Goal: Transaction & Acquisition: Purchase product/service

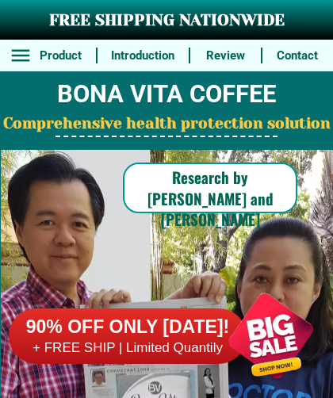
click at [271, 361] on div at bounding box center [270, 335] width 124 height 124
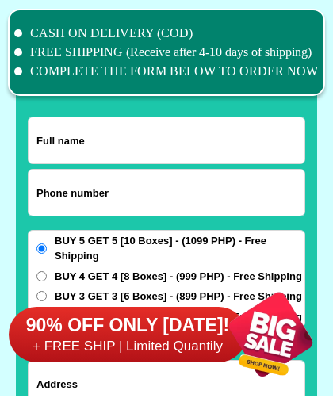
scroll to position [12319, 0]
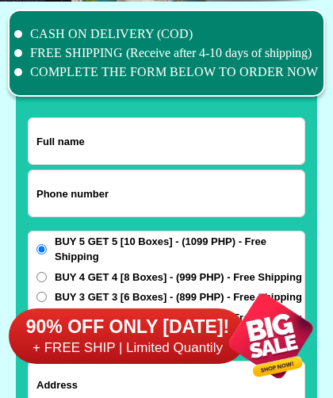
click at [87, 136] on input "Input full_name" at bounding box center [167, 141] width 276 height 46
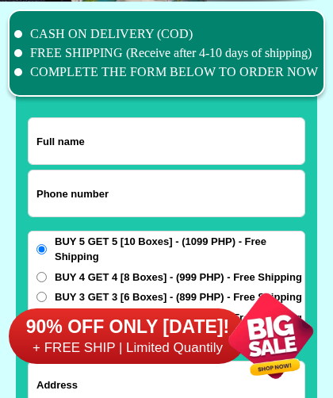
type input "[PERSON_NAME]"
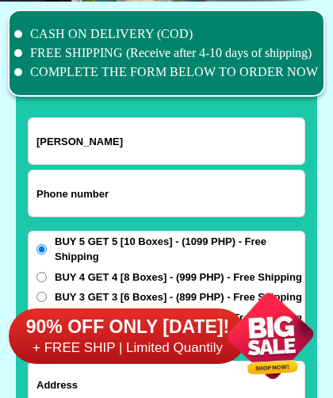
type input "09305056597"
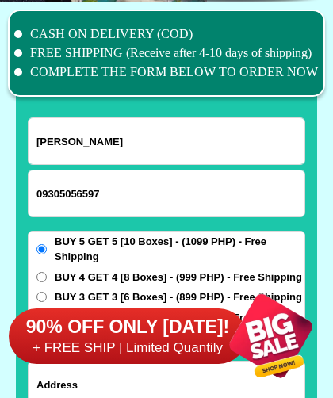
select select "Select province"
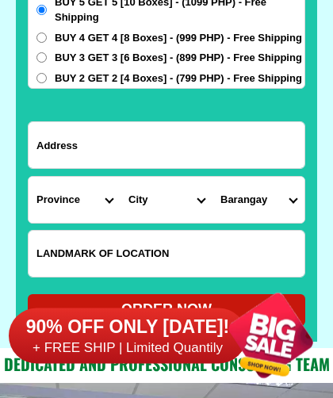
scroll to position [12558, 0]
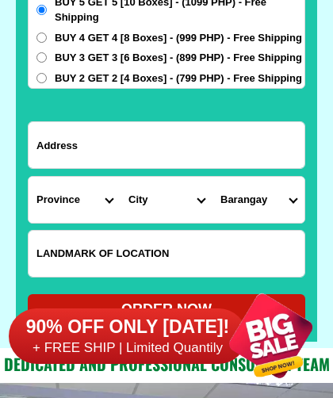
click at [74, 155] on input "Input address" at bounding box center [167, 145] width 276 height 46
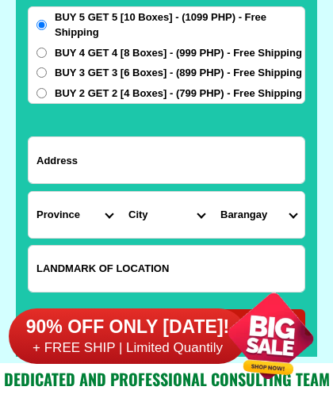
scroll to position [12539, 0]
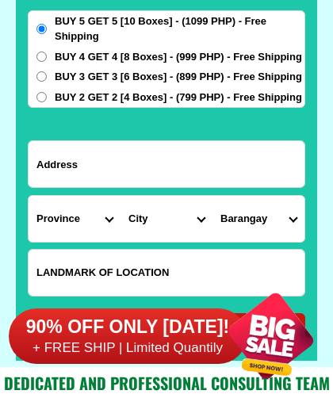
click at [327, 21] on div "CASH ON DELIVERY (COD) FREE SHIPPING (Receive after 4-10 days of shipping) COMP…" at bounding box center [166, 74] width 333 height 586
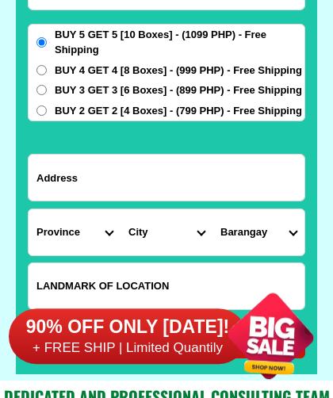
scroll to position [12525, 0]
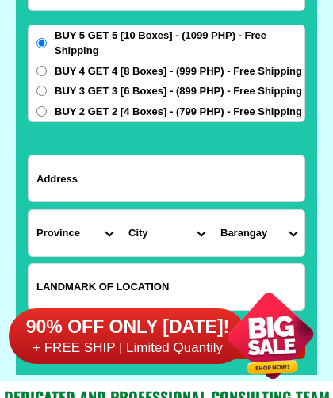
click at [46, 34] on label "BUY 5 GET 5 [10 Boxes] - (1099 PHP) - Free Shipping" at bounding box center [167, 43] width 276 height 31
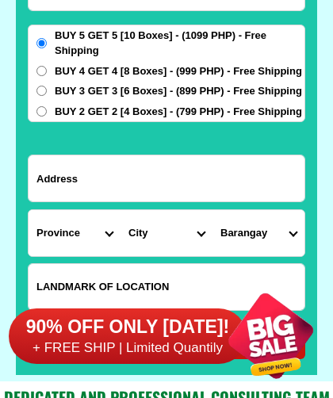
click at [46, 38] on input "BUY 5 GET 5 [10 Boxes] - (1099 PHP) - Free Shipping" at bounding box center [41, 43] width 10 height 10
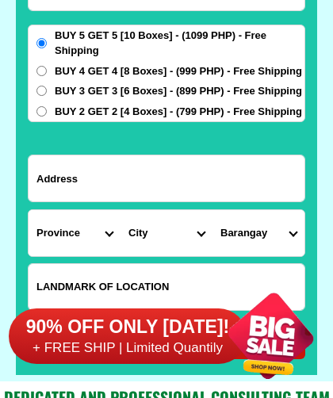
click at [94, 187] on input "Input address" at bounding box center [167, 178] width 276 height 46
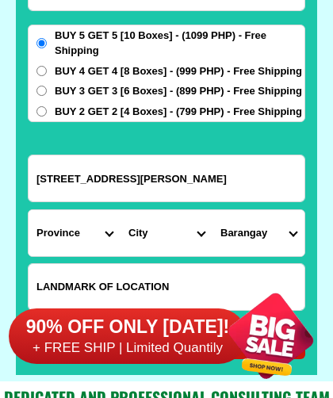
type input "[STREET_ADDRESS][PERSON_NAME]"
click at [61, 238] on select "Province [GEOGRAPHIC_DATA] [GEOGRAPHIC_DATA] [GEOGRAPHIC_DATA] [GEOGRAPHIC_DATA…" at bounding box center [75, 233] width 92 height 46
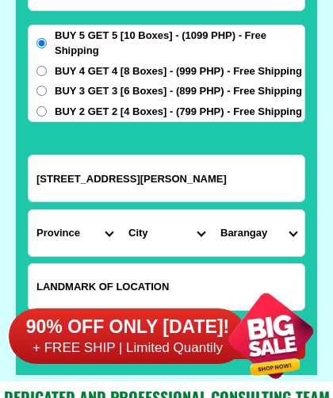
click at [265, 52] on span "BUY 5 GET 5 [10 Boxes] - (1099 PHP) - Free Shipping" at bounding box center [180, 43] width 250 height 31
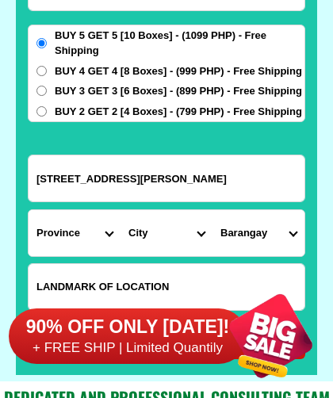
click at [47, 48] on input "BUY 5 GET 5 [10 Boxes] - (1099 PHP) - Free Shipping" at bounding box center [41, 43] width 10 height 10
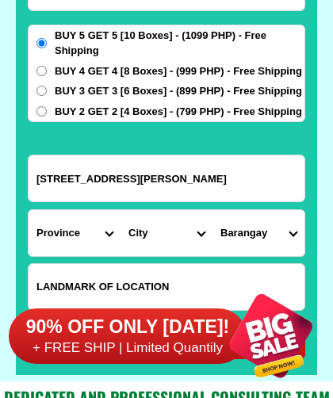
click at [67, 240] on select "Province [GEOGRAPHIC_DATA] [GEOGRAPHIC_DATA] [GEOGRAPHIC_DATA] [GEOGRAPHIC_DATA…" at bounding box center [75, 233] width 92 height 46
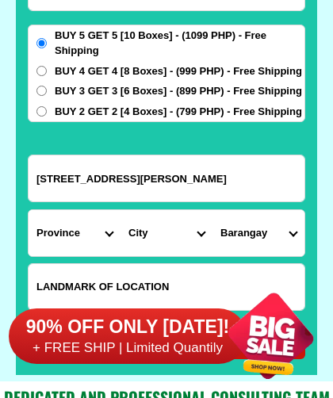
select select "63_595"
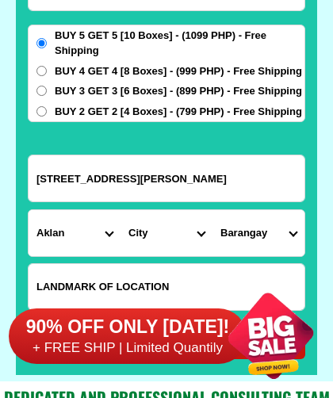
click at [187, 243] on select "City Aklan-balete Aklan-banga [GEOGRAPHIC_DATA]-malinao Altavas [PERSON_NAME][G…" at bounding box center [166, 233] width 92 height 46
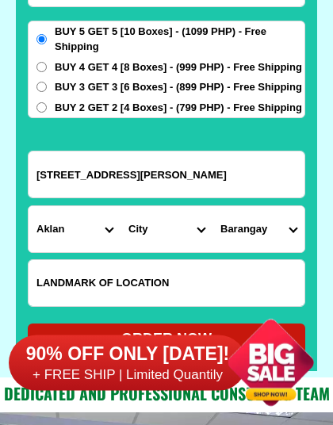
scroll to position [12529, 0]
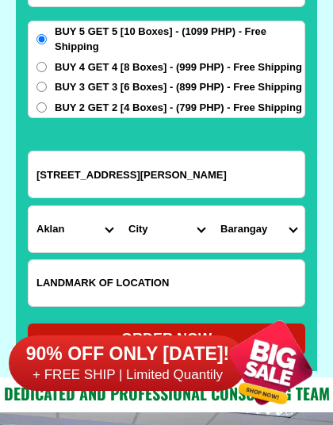
click at [203, 228] on select "City Aklan-balete Aklan-banga [GEOGRAPHIC_DATA]-malinao Altavas [PERSON_NAME][G…" at bounding box center [166, 229] width 92 height 46
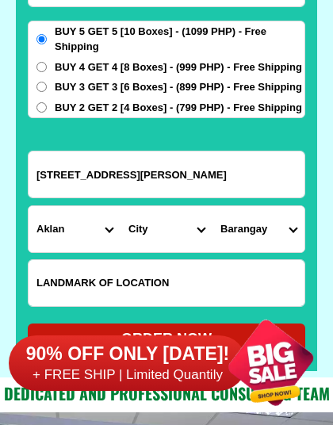
select select "63_5959590"
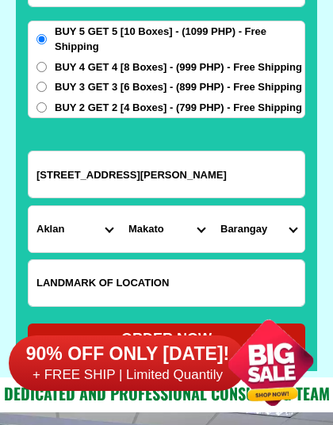
click at [194, 285] on input "Input LANDMARKOFLOCATION" at bounding box center [167, 283] width 276 height 46
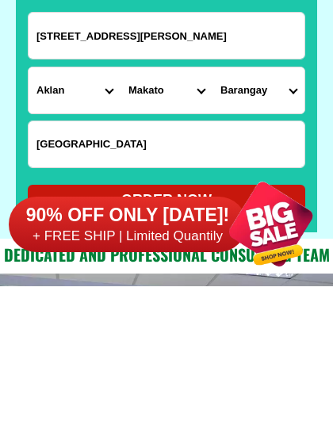
type input "[GEOGRAPHIC_DATA]"
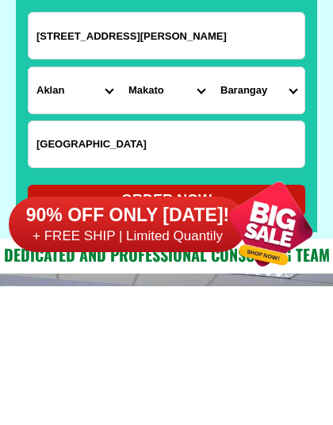
click at [285, 300] on div at bounding box center [270, 362] width 124 height 124
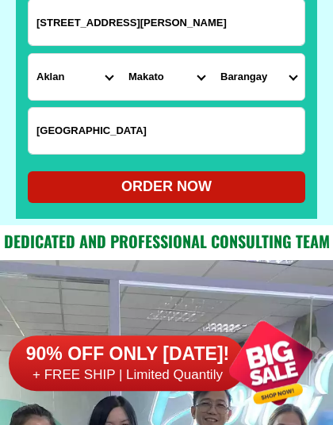
scroll to position [12681, 0]
click at [203, 185] on div "ORDER NOW" at bounding box center [166, 186] width 277 height 21
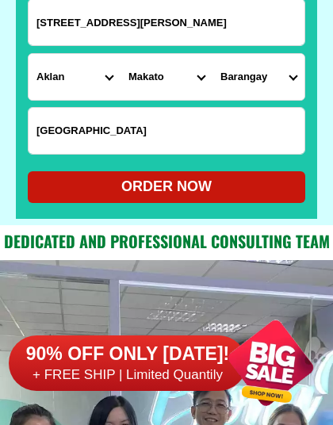
type input "[STREET_ADDRESS][PERSON_NAME]"
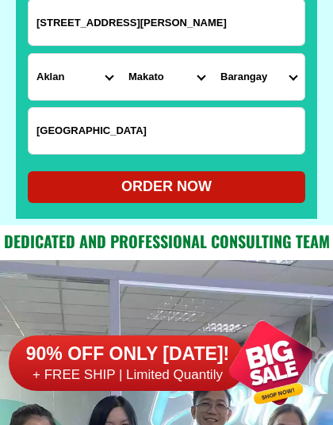
type input "[GEOGRAPHIC_DATA]"
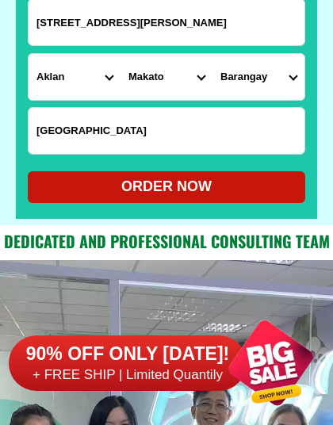
click at [154, 187] on div "ORDER NOW" at bounding box center [166, 186] width 277 height 21
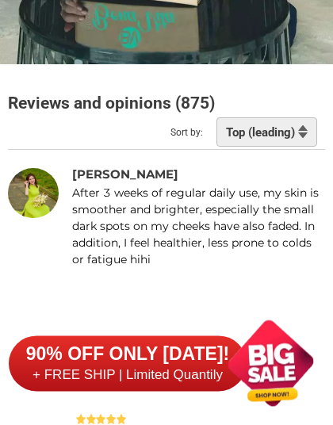
scroll to position [13625, 0]
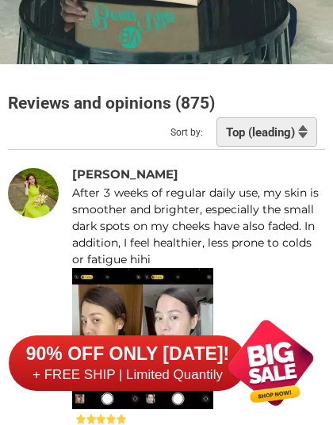
click at [288, 394] on div at bounding box center [270, 362] width 124 height 124
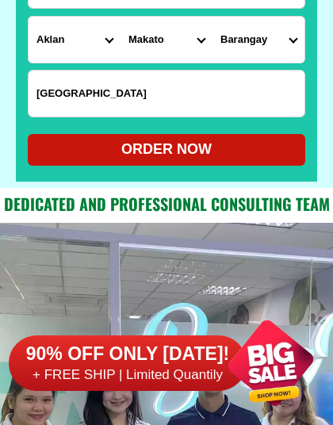
scroll to position [12717, 0]
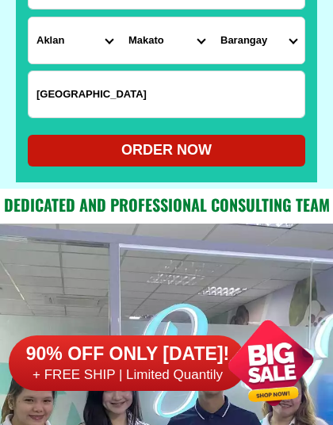
click at [215, 147] on div "ORDER NOW" at bounding box center [166, 149] width 277 height 21
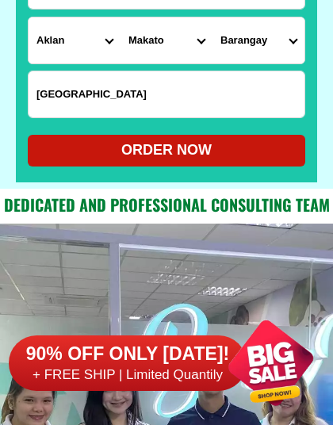
radio input "true"
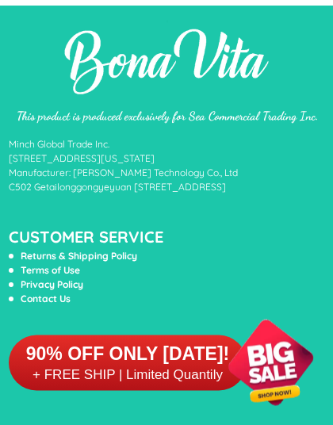
scroll to position [14573, 0]
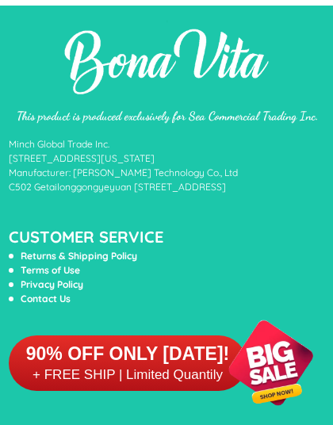
click at [176, 366] on h6 "+ FREE SHIP | Limited Quantily" at bounding box center [128, 374] width 238 height 17
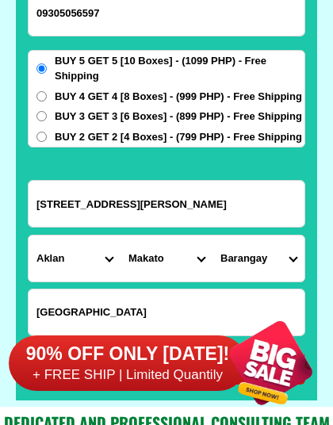
scroll to position [12320, 0]
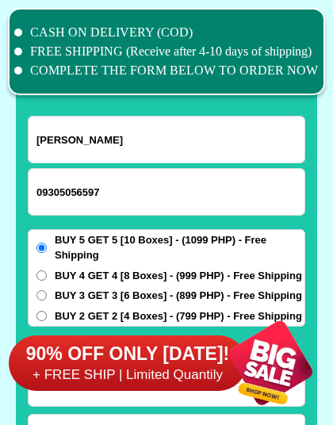
click at [277, 360] on div at bounding box center [270, 362] width 124 height 124
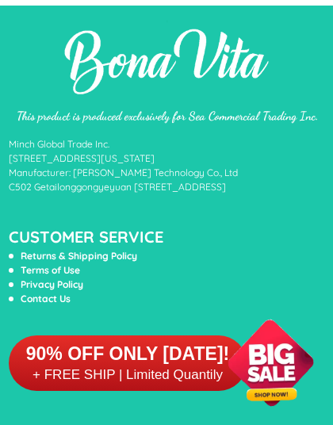
scroll to position [14573, 0]
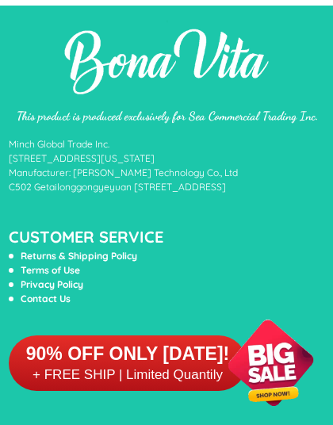
click at [278, 385] on div at bounding box center [270, 362] width 124 height 124
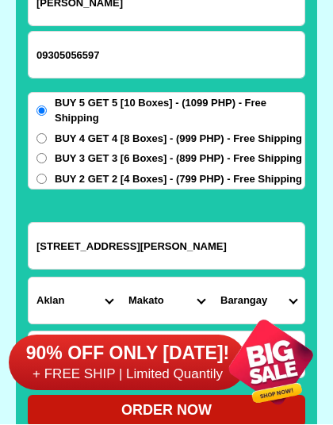
scroll to position [12457, 0]
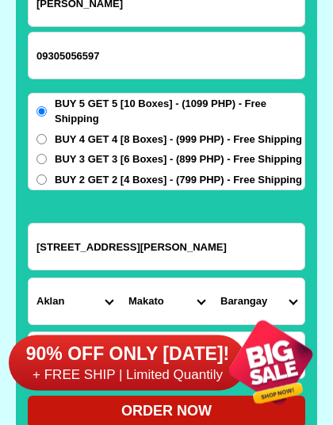
click at [327, 178] on div "CASH ON DELIVERY (COD) FREE SHIPPING (Receive after 4-10 days of shipping) COMP…" at bounding box center [166, 157] width 333 height 586
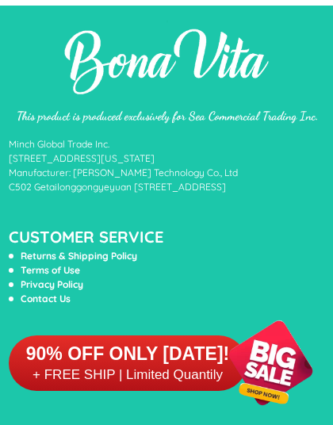
scroll to position [14573, 0]
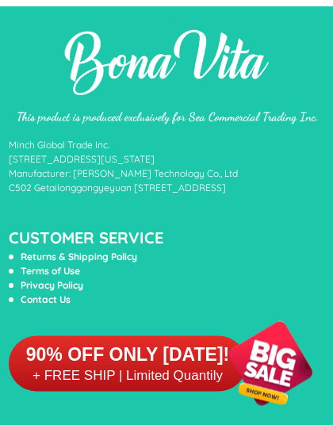
click at [229, 257] on li "Returns & Shipping Policy" at bounding box center [149, 256] width 281 height 14
click at [235, 252] on li "Returns & Shipping Policy" at bounding box center [149, 256] width 281 height 14
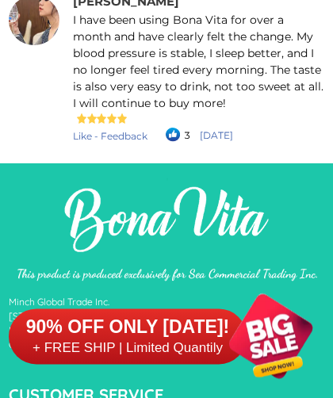
scroll to position [14416, 0]
